Goal: Find specific page/section: Find specific page/section

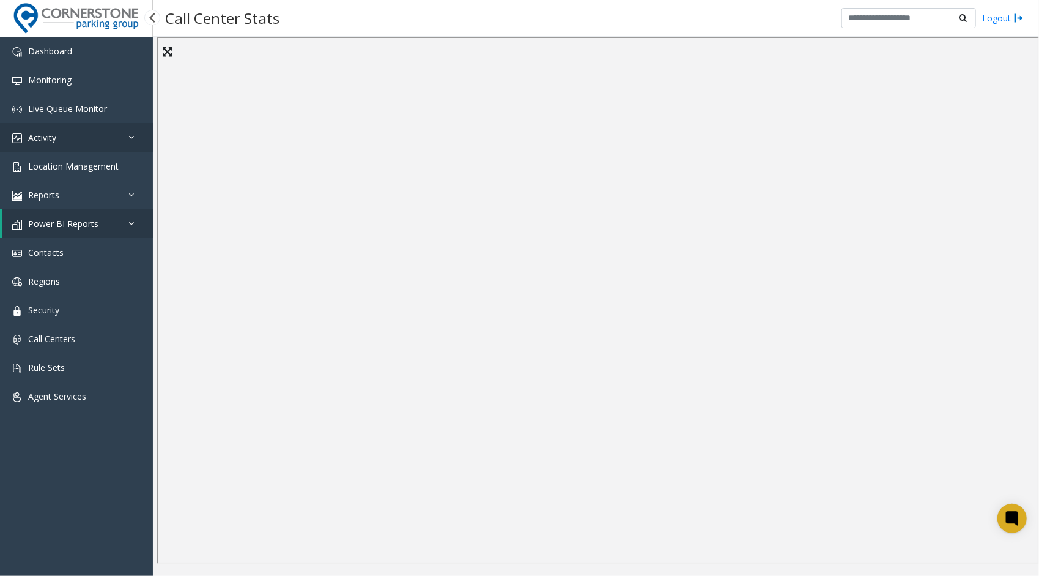
drag, startPoint x: 0, startPoint y: 0, endPoint x: 113, endPoint y: 136, distance: 176.4
click at [113, 136] on link "Activity" at bounding box center [76, 137] width 153 height 29
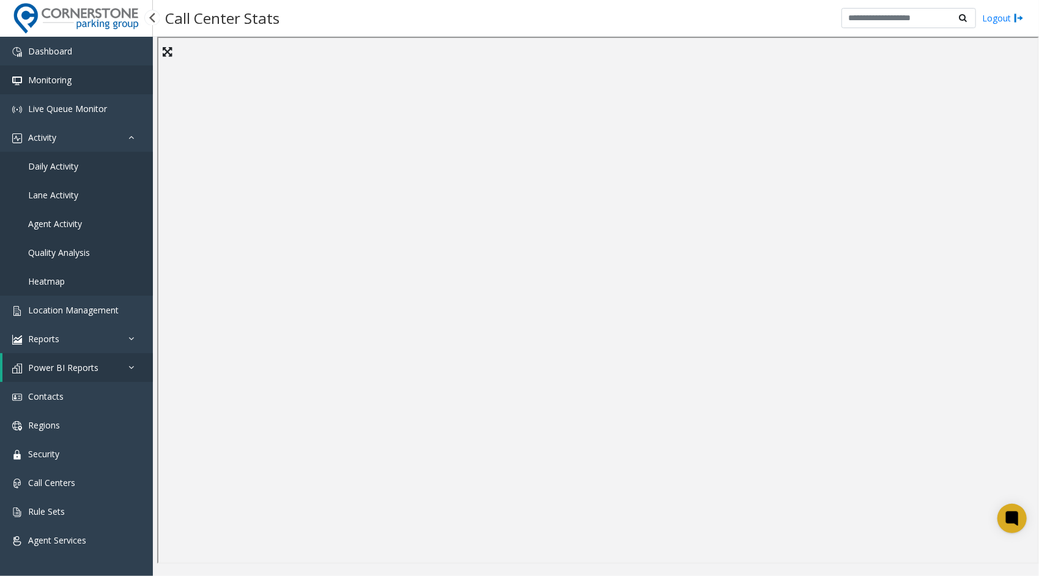
click at [104, 80] on link "Monitoring" at bounding box center [76, 79] width 153 height 29
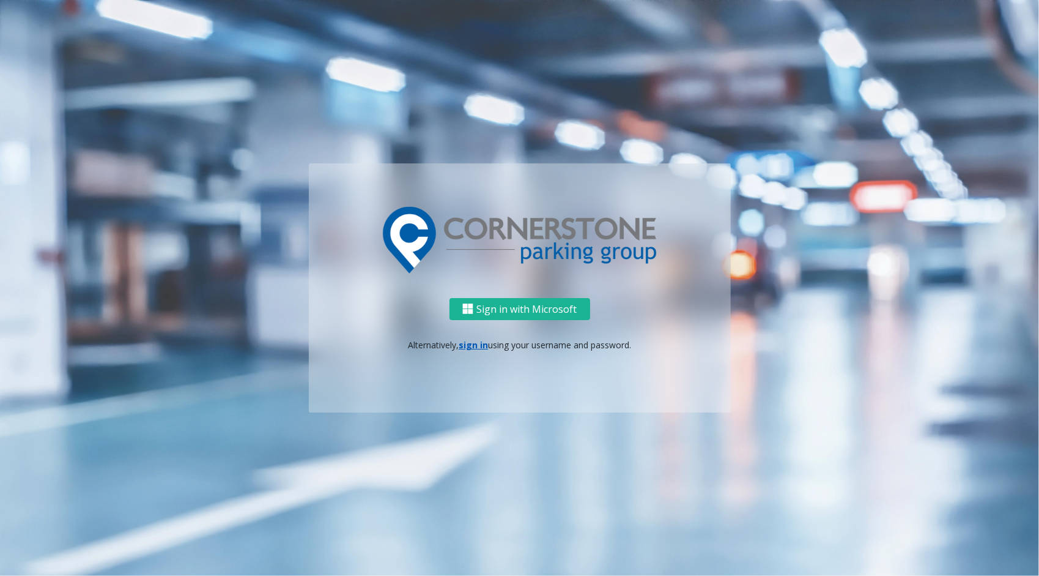
drag, startPoint x: 471, startPoint y: 338, endPoint x: 471, endPoint y: 345, distance: 7.3
click at [471, 345] on p "Alternatively, sign in using your username and password." at bounding box center [520, 344] width 398 height 13
click at [466, 347] on link "sign in" at bounding box center [473, 345] width 29 height 12
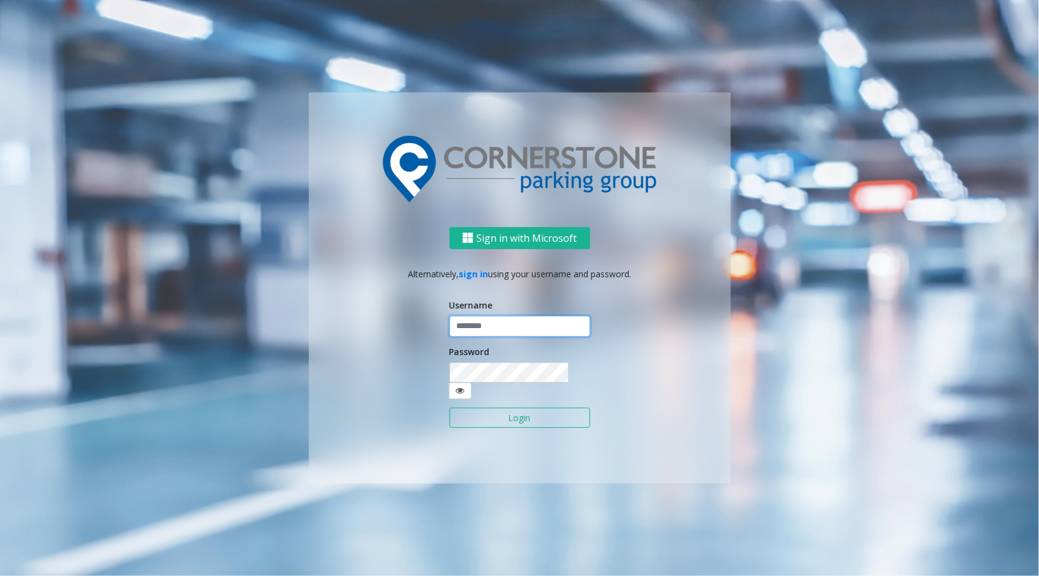
type input "*********"
click at [499, 412] on button "Login" at bounding box center [520, 417] width 141 height 21
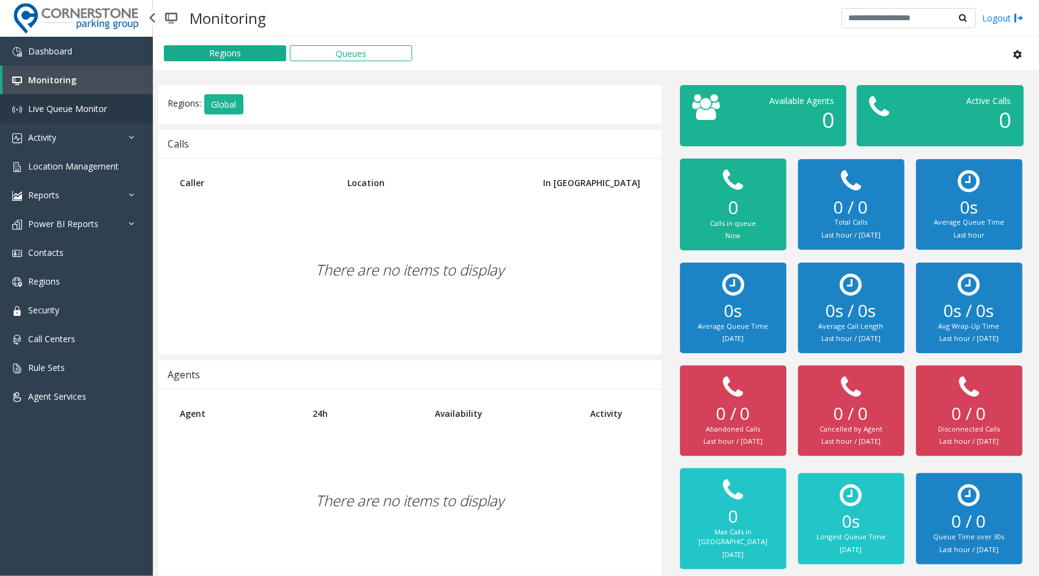
click at [90, 116] on link "Live Queue Monitor" at bounding box center [76, 108] width 153 height 29
